Goal: Information Seeking & Learning: Learn about a topic

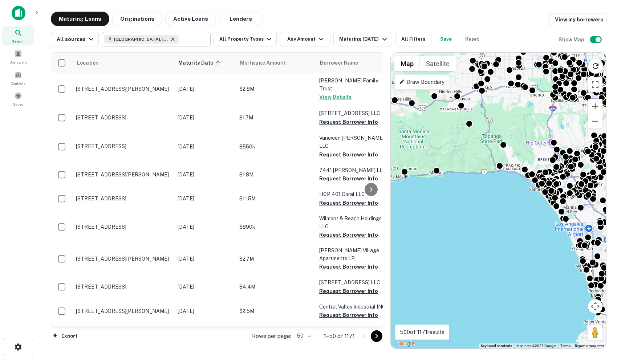
click at [170, 41] on icon at bounding box center [173, 39] width 6 height 6
type input "**********"
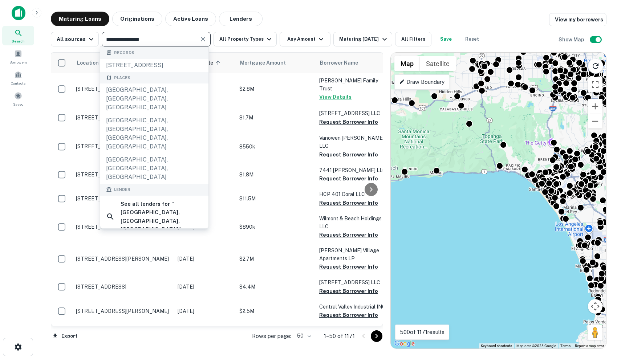
click at [286, 10] on main "**********" at bounding box center [328, 179] width 585 height 359
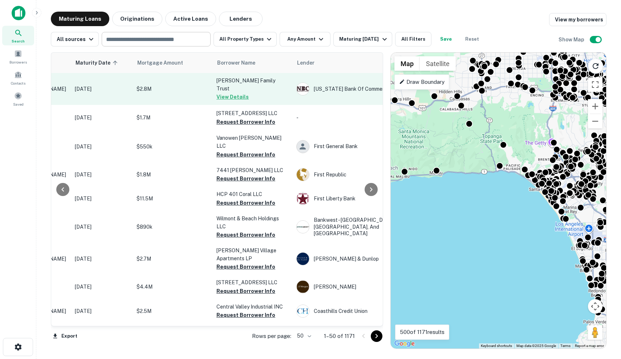
scroll to position [0, 102]
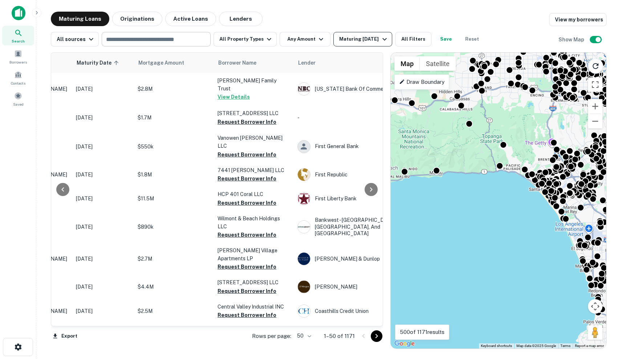
click at [373, 36] on div "Maturing [DATE]" at bounding box center [363, 39] width 49 height 9
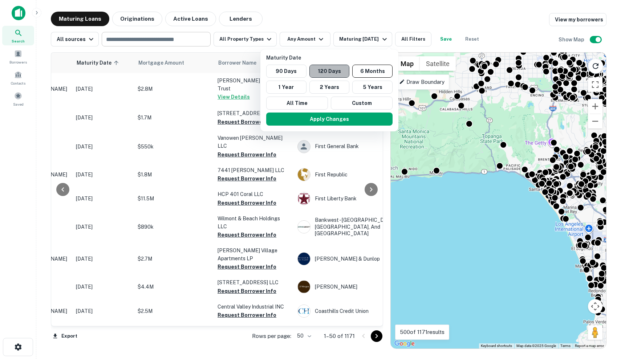
click at [341, 69] on button "120 Days" at bounding box center [330, 71] width 40 height 13
click at [343, 121] on button "Apply Changes" at bounding box center [329, 119] width 126 height 13
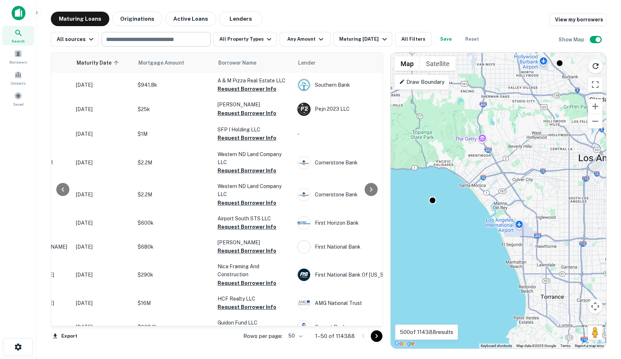
drag, startPoint x: 503, startPoint y: 185, endPoint x: 432, endPoint y: 181, distance: 70.6
click at [432, 181] on div "To activate drag with keyboard, press Alt + Enter. Once in keyboard drag state,…" at bounding box center [498, 201] width 215 height 296
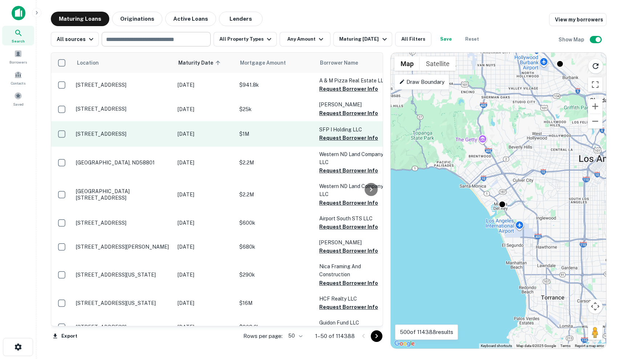
click at [257, 134] on p "$1M" at bounding box center [275, 134] width 73 height 8
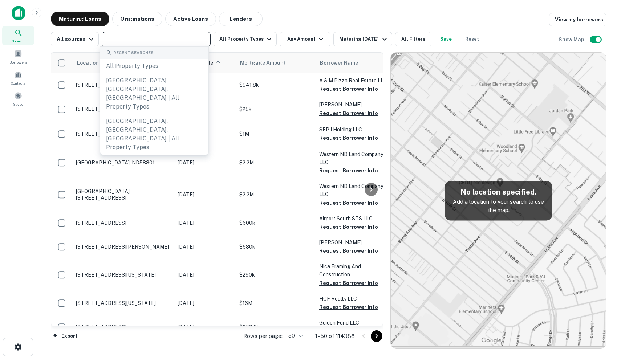
click at [171, 35] on input "text" at bounding box center [156, 39] width 104 height 10
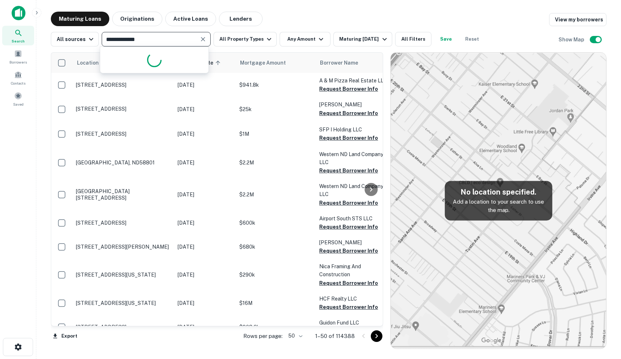
type input "**********"
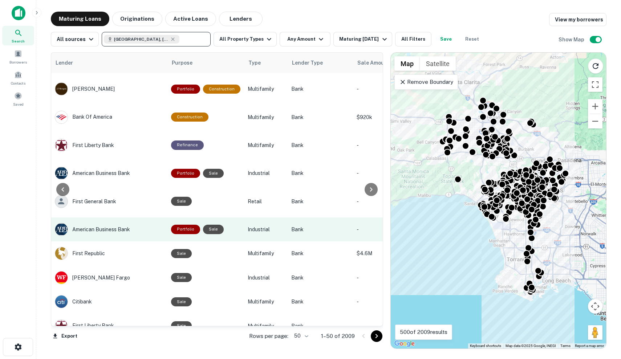
scroll to position [0, 350]
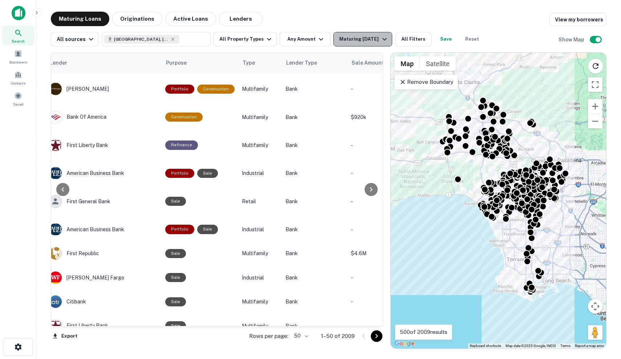
click at [382, 38] on div "Maturing [DATE]" at bounding box center [363, 39] width 49 height 9
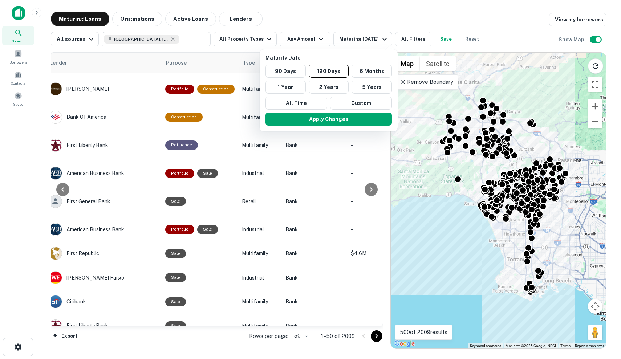
click at [377, 19] on div at bounding box center [310, 179] width 621 height 359
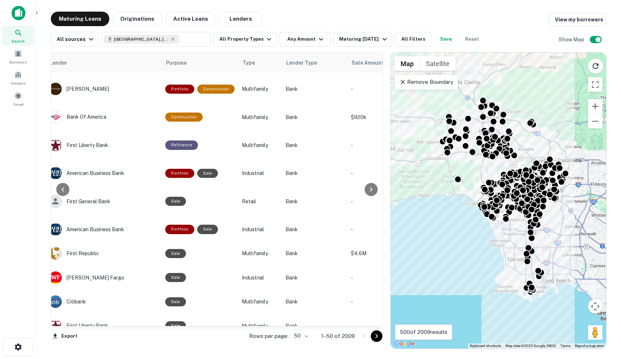
scroll to position [0, 0]
click at [201, 253] on div at bounding box center [310, 179] width 621 height 359
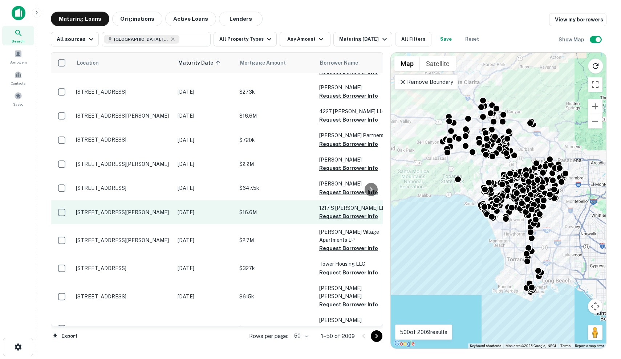
scroll to position [186, 0]
click at [142, 210] on p "[STREET_ADDRESS][PERSON_NAME]" at bounding box center [123, 212] width 94 height 7
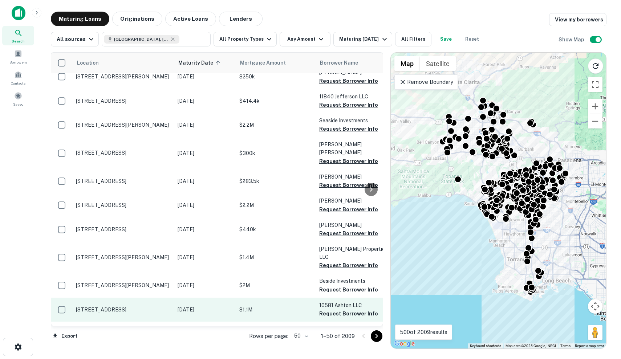
scroll to position [1005, 0]
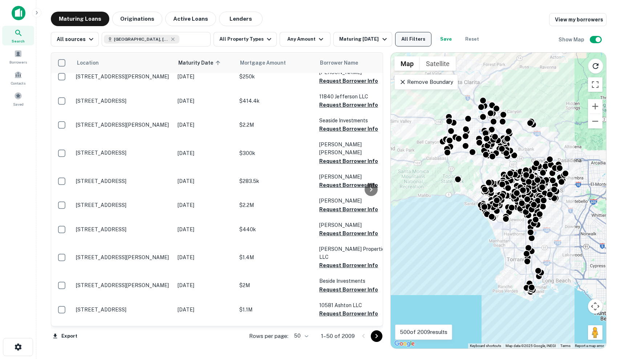
click at [414, 32] on button "All Filters" at bounding box center [413, 39] width 36 height 15
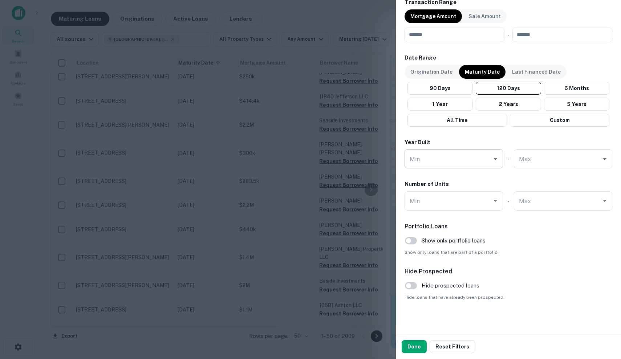
scroll to position [380, 0]
click at [438, 165] on div "Min" at bounding box center [454, 159] width 98 height 19
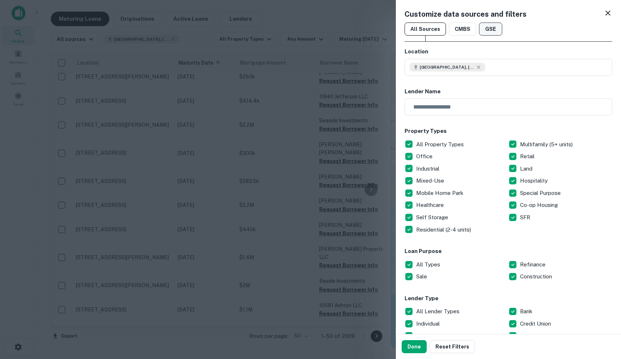
scroll to position [0, 0]
click at [485, 32] on button "GSE" at bounding box center [490, 29] width 23 height 13
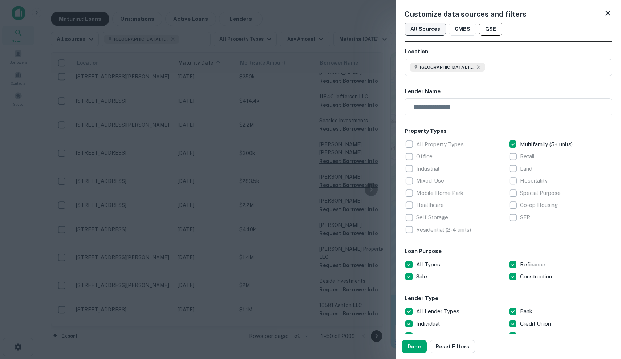
click at [428, 27] on button "All Sources" at bounding box center [425, 29] width 41 height 13
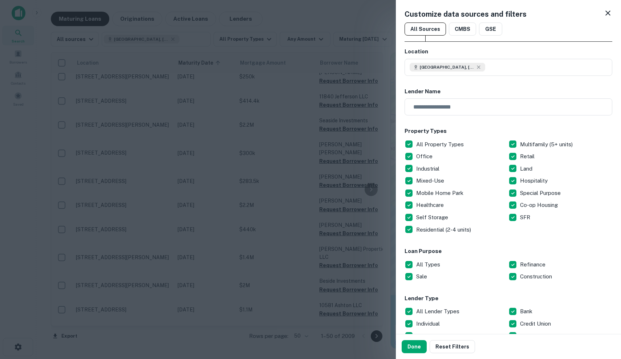
click at [297, 125] on div at bounding box center [310, 179] width 621 height 359
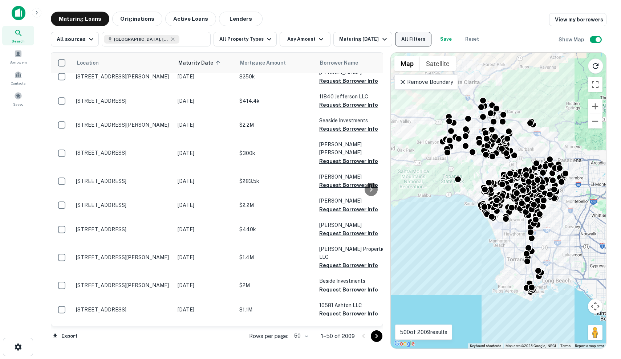
click at [416, 38] on button "All Filters" at bounding box center [413, 39] width 36 height 15
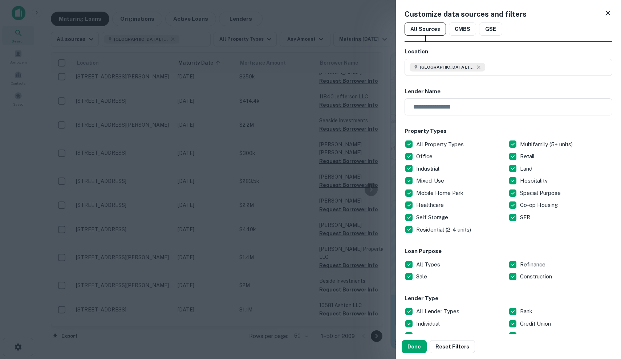
click at [333, 73] on div at bounding box center [310, 179] width 621 height 359
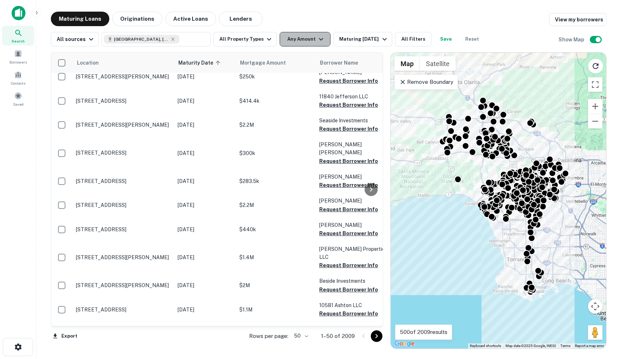
click at [309, 39] on button "Any Amount" at bounding box center [305, 39] width 51 height 15
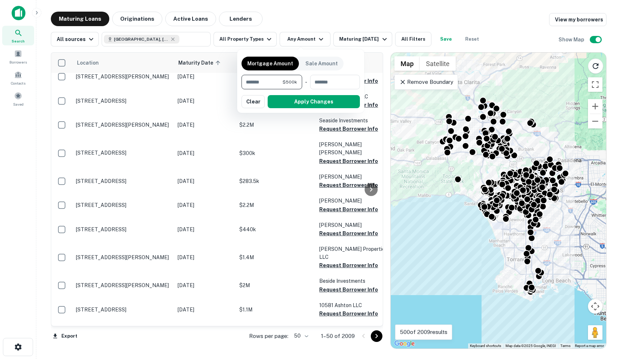
type input "*******"
click at [308, 101] on button "Apply Changes" at bounding box center [314, 101] width 92 height 13
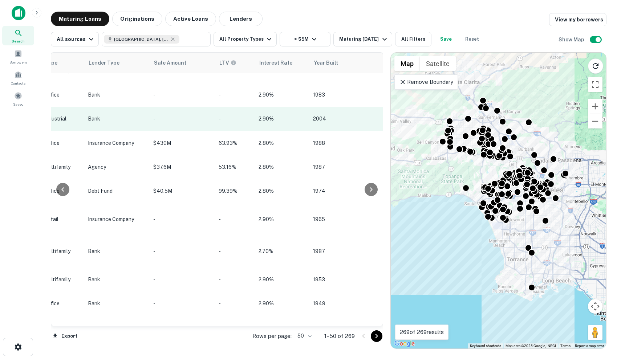
scroll to position [40, 531]
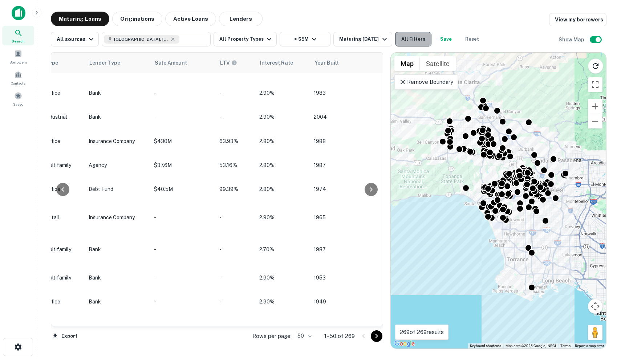
click at [420, 37] on button "All Filters" at bounding box center [413, 39] width 36 height 15
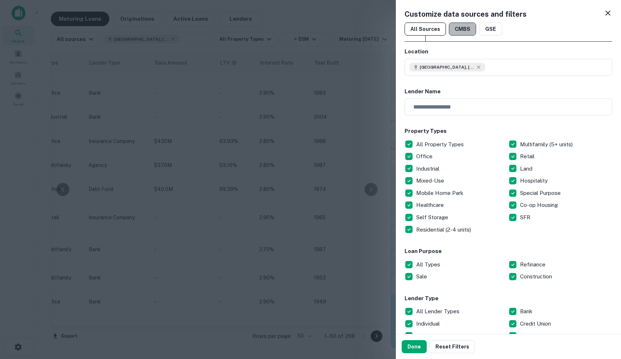
click at [453, 27] on button "CMBS" at bounding box center [462, 29] width 27 height 13
click at [412, 344] on button "Done" at bounding box center [414, 346] width 25 height 13
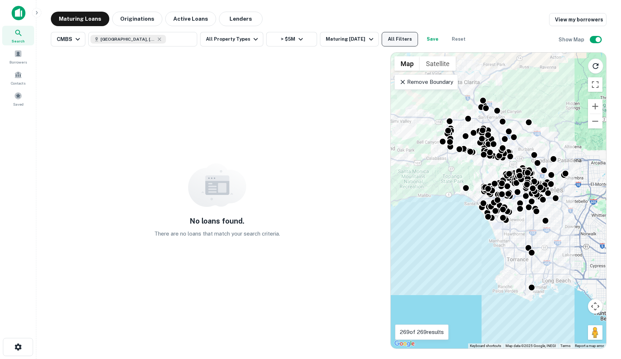
click at [407, 41] on button "All Filters" at bounding box center [400, 39] width 36 height 15
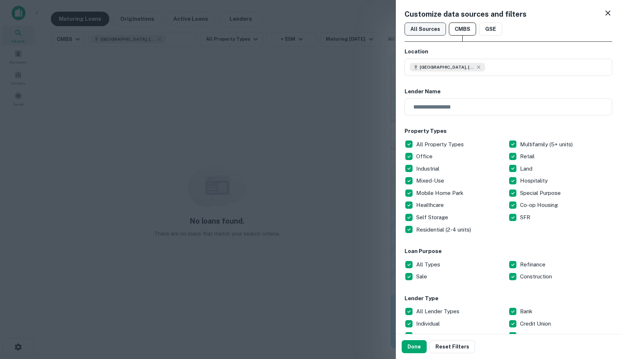
click at [424, 26] on button "All Sources" at bounding box center [425, 29] width 41 height 13
click at [293, 124] on div at bounding box center [310, 179] width 621 height 359
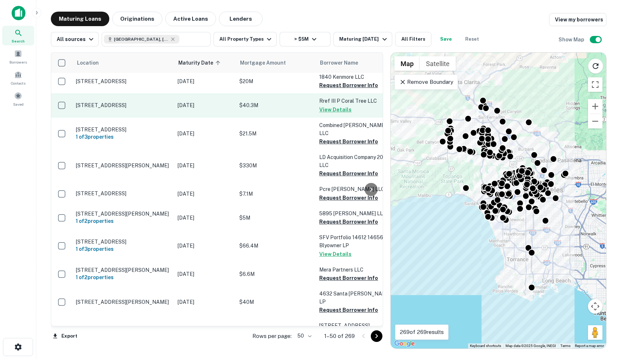
scroll to position [124, 0]
click at [256, 104] on p "$40.3M" at bounding box center [275, 105] width 73 height 8
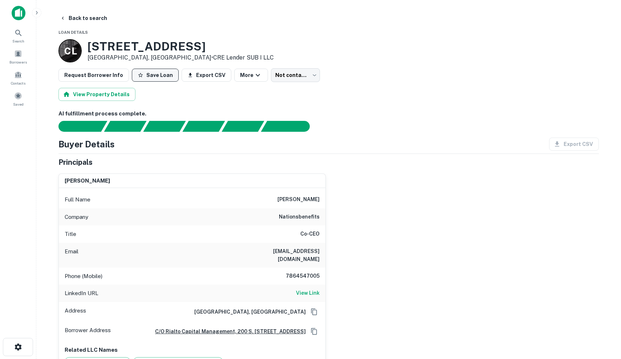
click at [158, 74] on button "Save Loan" at bounding box center [155, 75] width 47 height 13
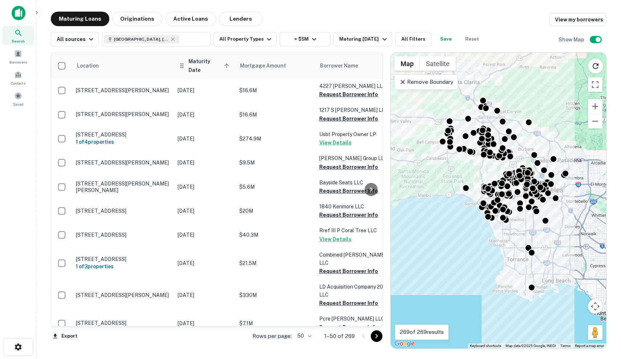
scroll to position [0, 0]
click at [206, 66] on span "Maturity Date sorted ascending" at bounding box center [210, 65] width 43 height 17
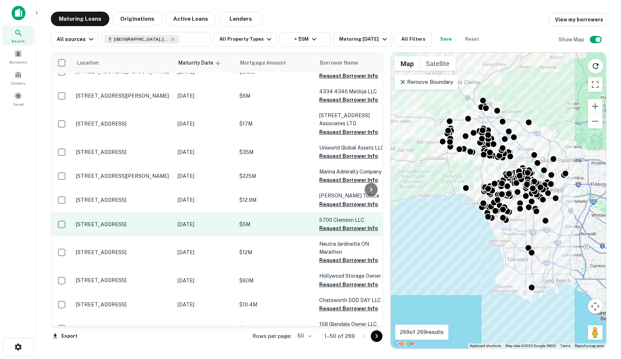
scroll to position [238, 0]
click at [268, 226] on p "$5M" at bounding box center [275, 225] width 73 height 8
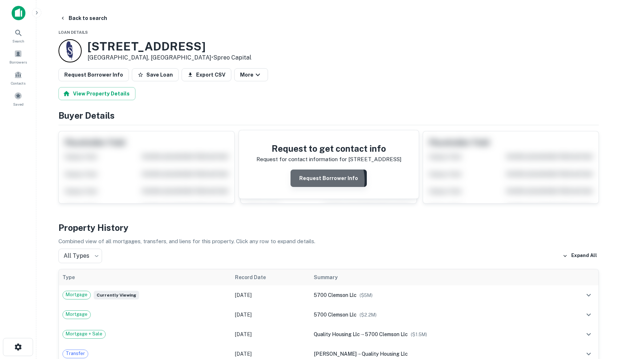
click at [317, 180] on button "Request Borrower Info" at bounding box center [329, 178] width 76 height 17
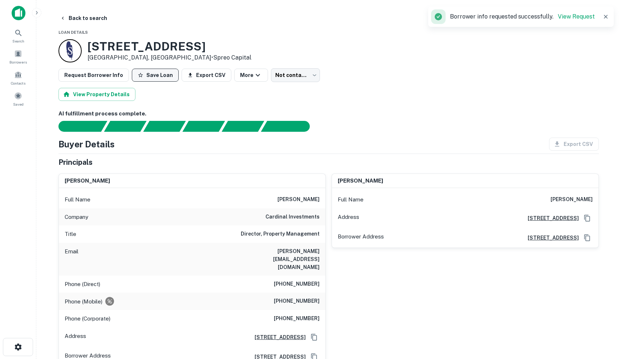
click at [152, 72] on button "Save Loan" at bounding box center [155, 75] width 47 height 13
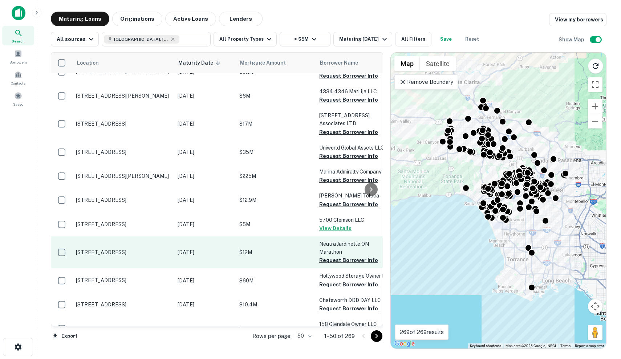
scroll to position [238, 0]
click at [241, 248] on td "$12M" at bounding box center [276, 253] width 80 height 32
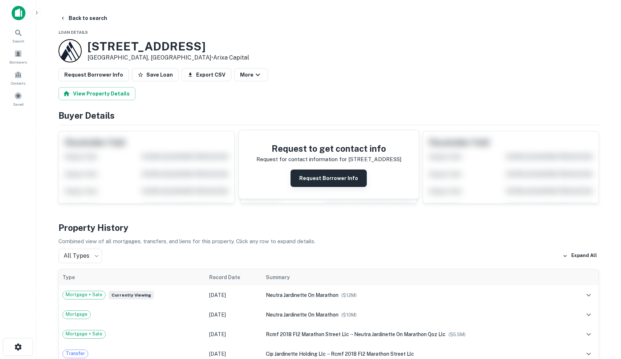
click at [319, 174] on button "Request Borrower Info" at bounding box center [329, 178] width 76 height 17
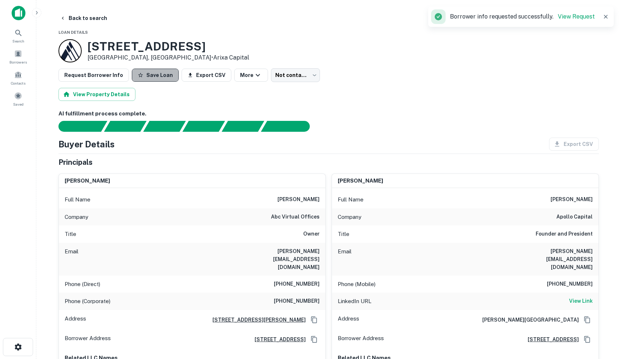
click at [156, 74] on button "Save Loan" at bounding box center [155, 75] width 47 height 13
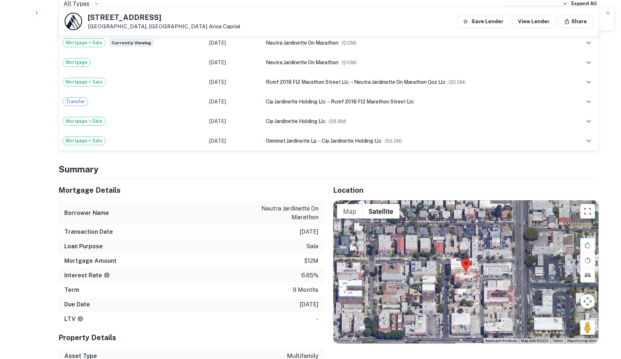
scroll to position [448, 0]
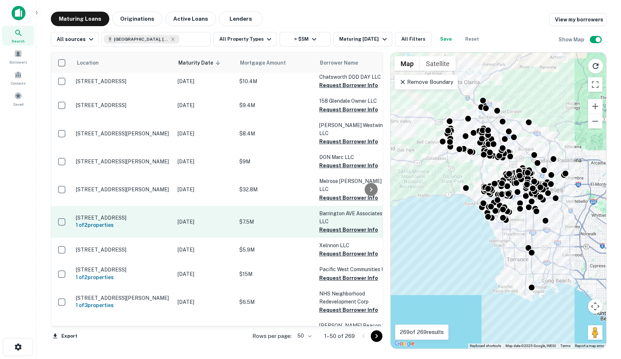
scroll to position [462, 0]
click at [207, 218] on p "[DATE]" at bounding box center [205, 222] width 55 height 8
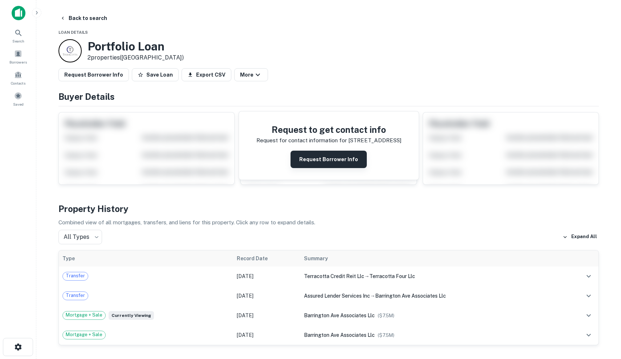
click at [328, 156] on button "Request Borrower Info" at bounding box center [329, 159] width 76 height 17
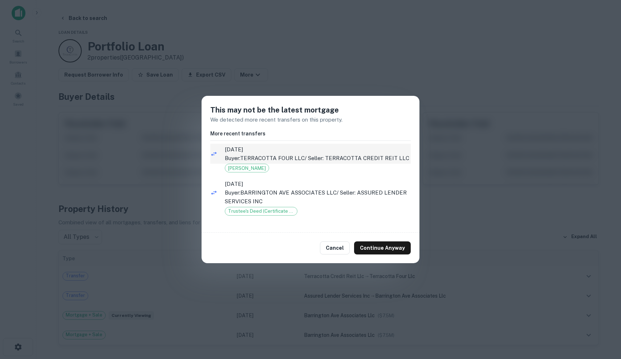
click at [353, 164] on li "[DATE] Buyer: TERRACOTTA FOUR LLC / Seller: TERRACOTTA CREDIT REIT LLC" at bounding box center [310, 154] width 201 height 20
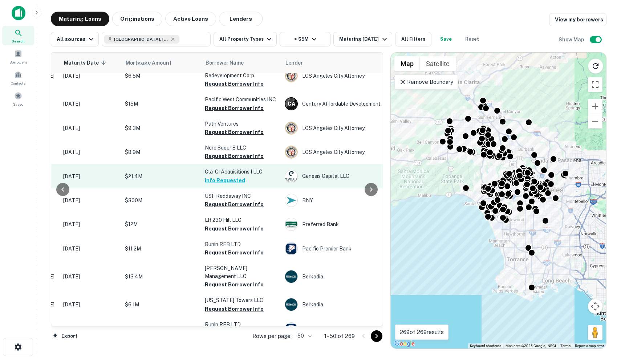
scroll to position [777, 0]
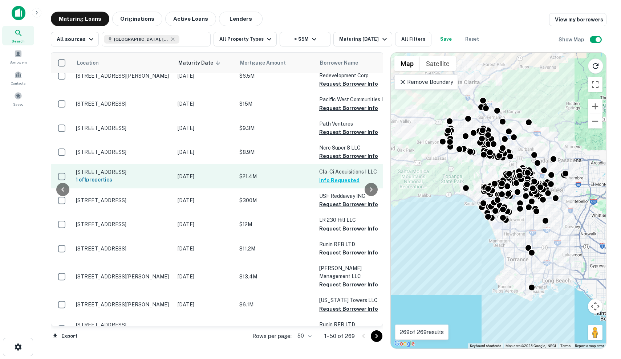
click at [243, 172] on td "$21.4M" at bounding box center [276, 176] width 80 height 24
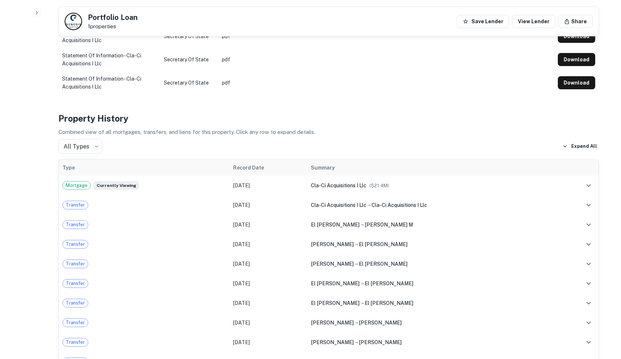
scroll to position [499, 0]
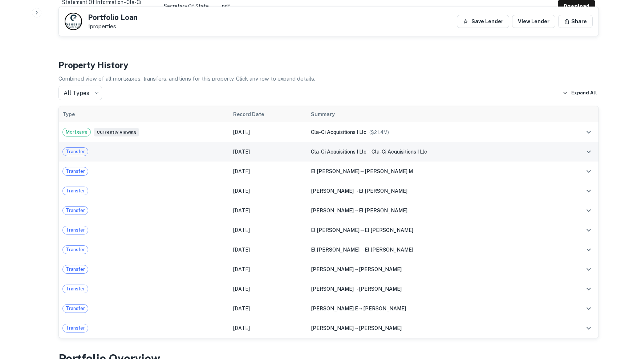
click at [193, 149] on div "Transfer" at bounding box center [145, 152] width 164 height 9
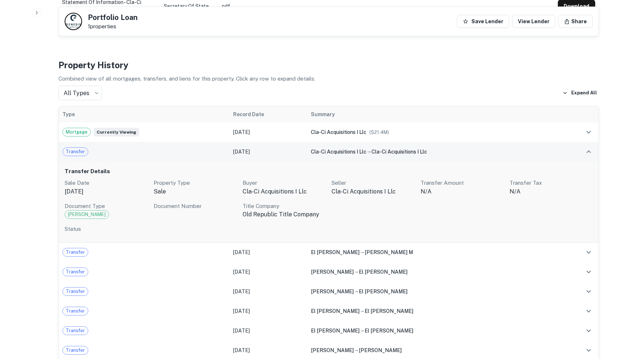
click at [79, 148] on div "Transfer" at bounding box center [76, 152] width 26 height 9
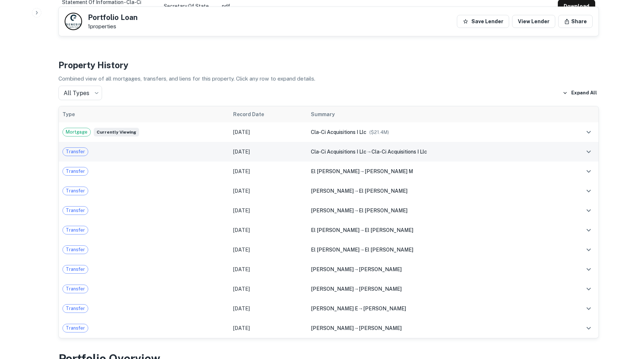
click at [79, 148] on span "Transfer" at bounding box center [75, 151] width 25 height 7
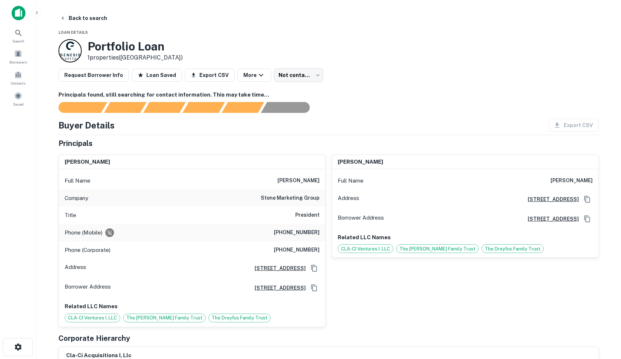
scroll to position [0, 0]
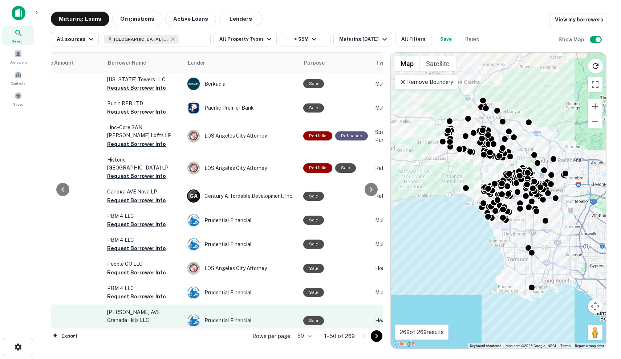
scroll to position [1021, 214]
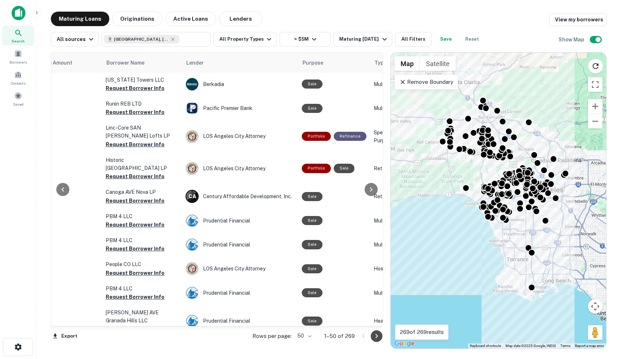
click at [376, 339] on icon "Go to next page" at bounding box center [376, 336] width 9 height 9
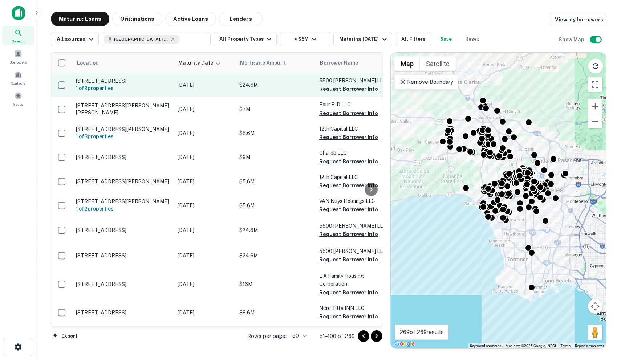
click at [189, 84] on p "[DATE]" at bounding box center [205, 85] width 55 height 8
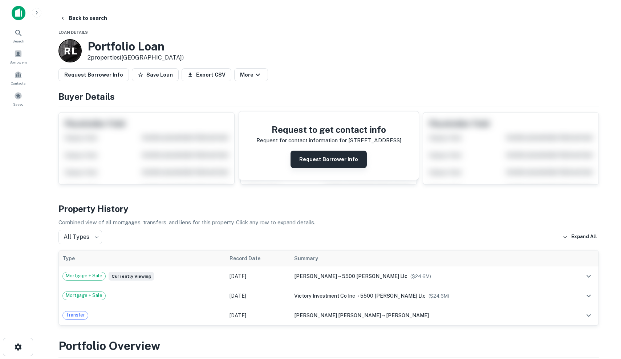
click at [314, 158] on button "Request Borrower Info" at bounding box center [329, 159] width 76 height 17
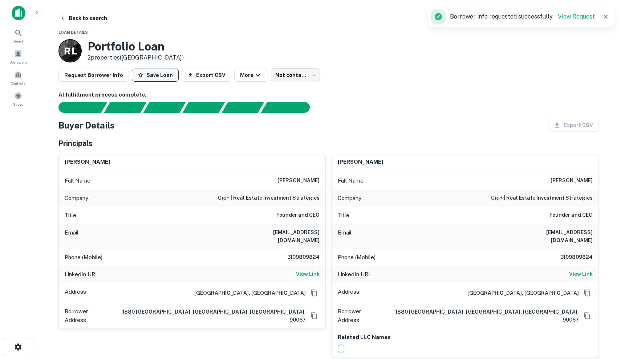
click at [150, 78] on button "Save Loan" at bounding box center [155, 75] width 47 height 13
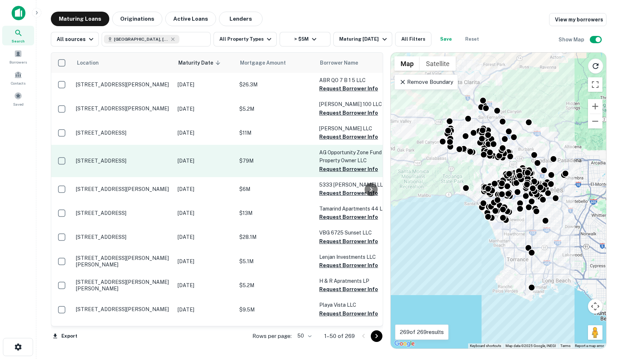
scroll to position [0, 0]
click at [186, 162] on p "[DATE]" at bounding box center [205, 161] width 55 height 8
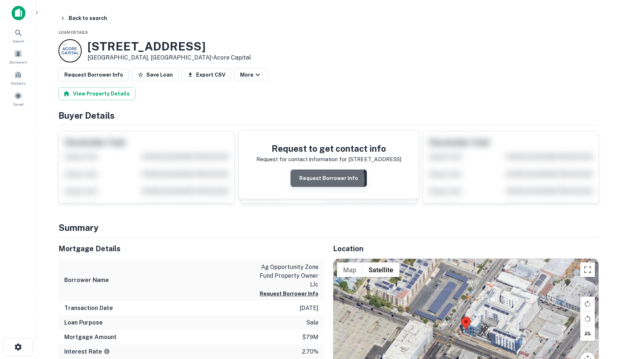
click at [319, 180] on button "Request Borrower Info" at bounding box center [329, 178] width 76 height 17
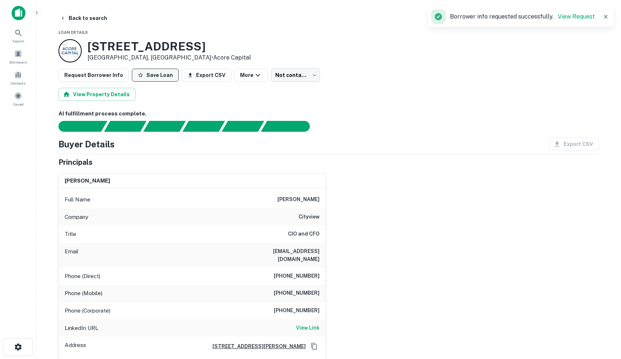
click at [162, 77] on button "Save Loan" at bounding box center [155, 75] width 47 height 13
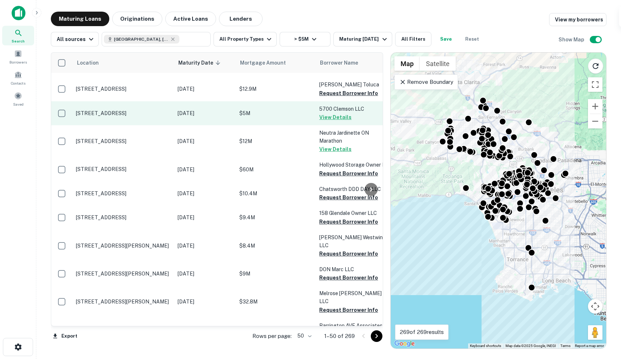
scroll to position [350, 0]
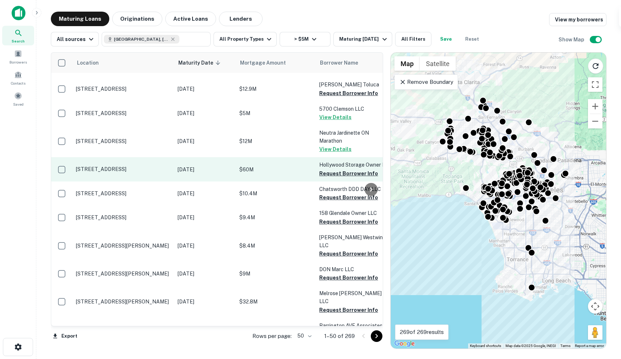
drag, startPoint x: 256, startPoint y: 114, endPoint x: 263, endPoint y: 180, distance: 65.5
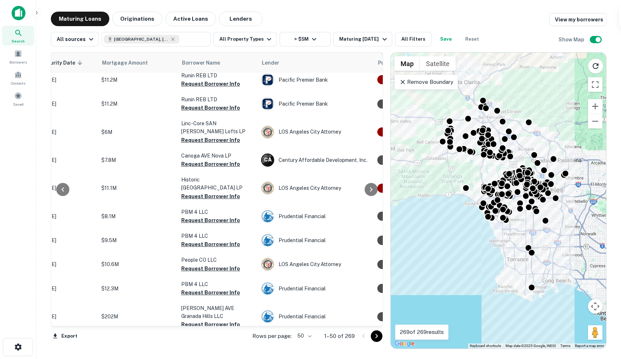
scroll to position [1025, 138]
click at [381, 339] on icon "Go to next page" at bounding box center [376, 336] width 9 height 9
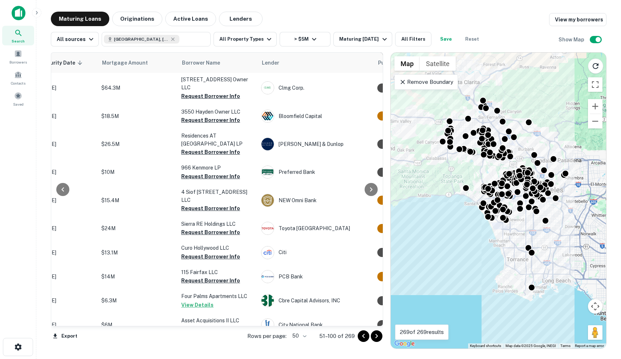
click at [438, 85] on p "Remove Boundary" at bounding box center [426, 82] width 54 height 9
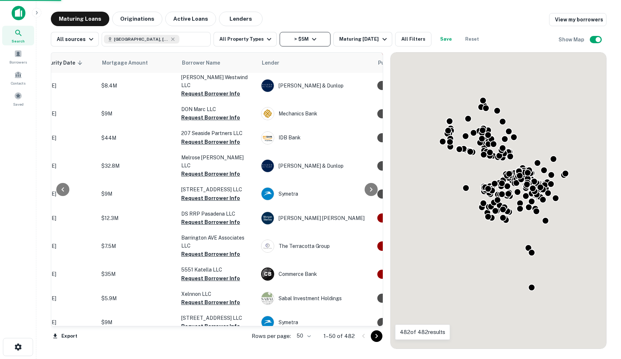
scroll to position [1024, 138]
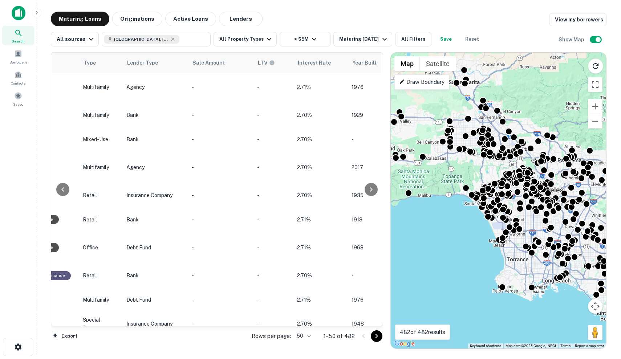
scroll to position [1024, 529]
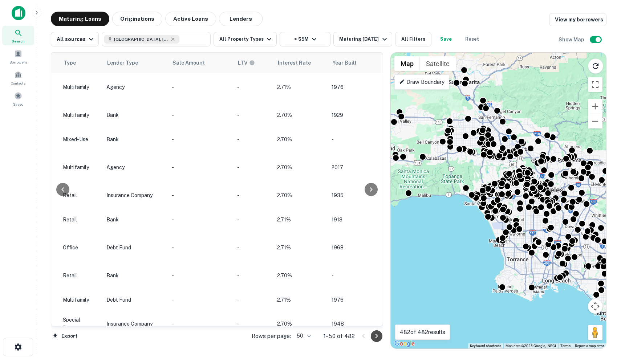
click at [378, 338] on icon "Go to next page" at bounding box center [376, 336] width 9 height 9
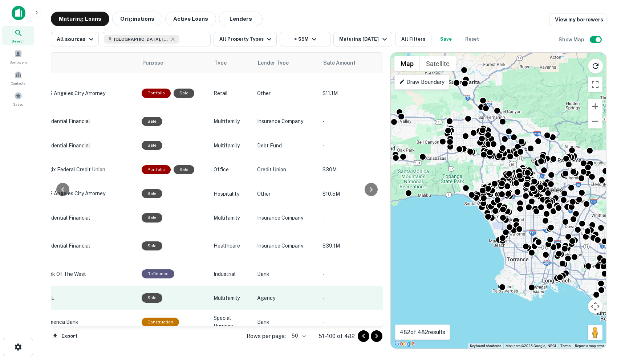
scroll to position [1020, 463]
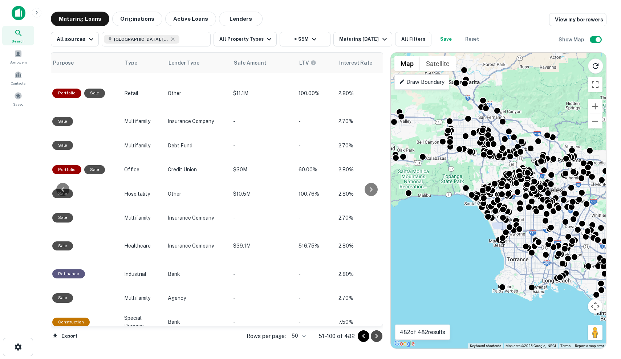
click at [375, 332] on icon "Go to next page" at bounding box center [376, 336] width 9 height 9
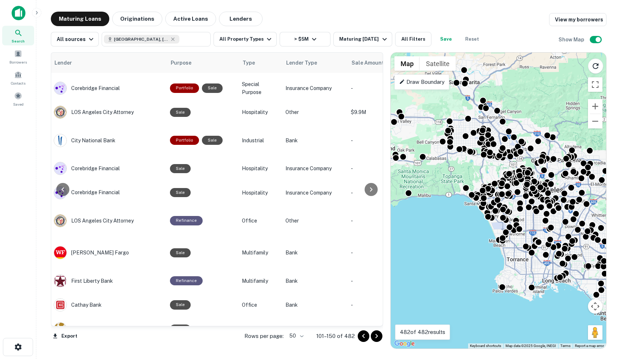
scroll to position [1061, 292]
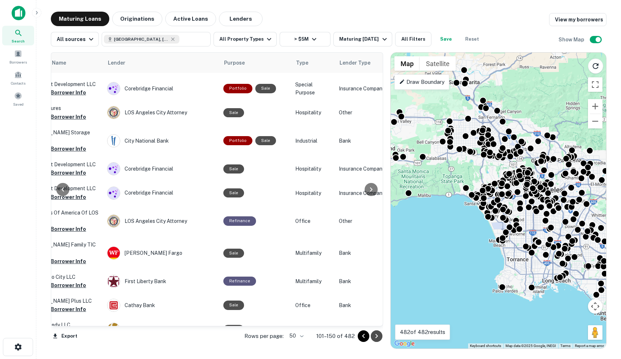
click at [380, 338] on icon "Go to next page" at bounding box center [376, 336] width 9 height 9
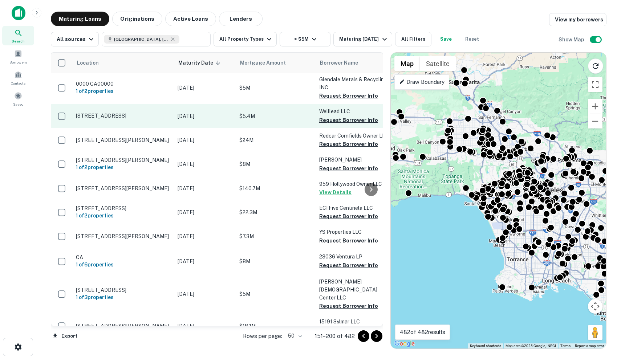
scroll to position [1, -1]
click at [186, 112] on p "[DATE]" at bounding box center [205, 116] width 55 height 8
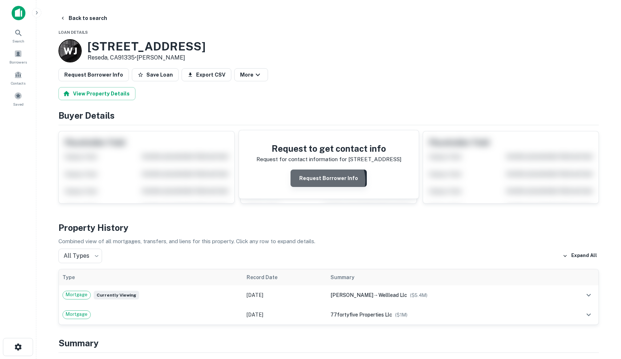
click at [329, 180] on button "Request Borrower Info" at bounding box center [329, 178] width 76 height 17
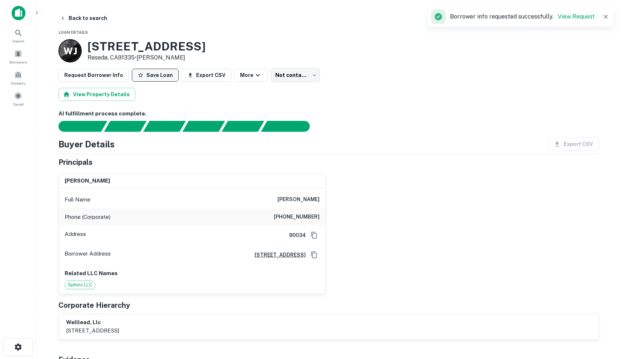
click at [157, 77] on button "Save Loan" at bounding box center [155, 75] width 47 height 13
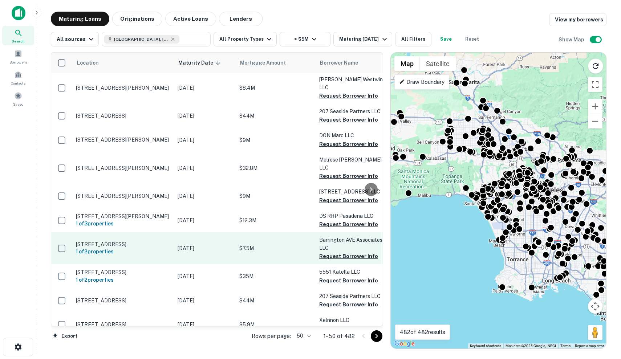
scroll to position [1023, 0]
click at [279, 250] on td "$7.5M" at bounding box center [276, 249] width 80 height 32
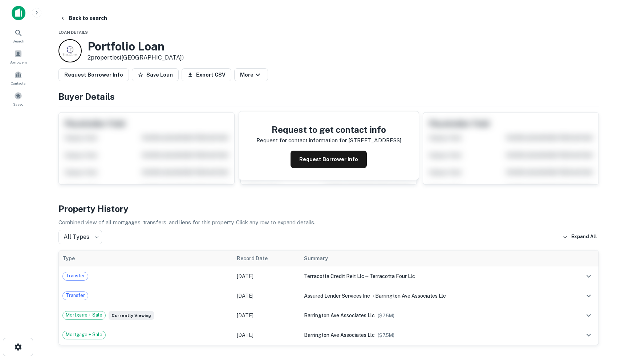
click at [322, 143] on p "Request for contact information for" at bounding box center [302, 140] width 90 height 9
click at [324, 160] on button "Request Borrower Info" at bounding box center [329, 159] width 76 height 17
